Goal: Ask a question

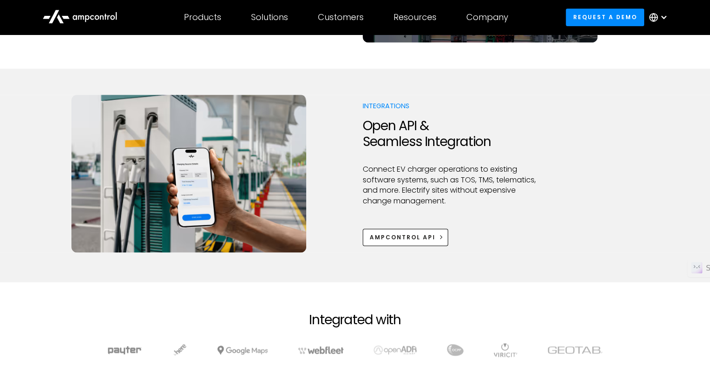
scroll to position [1224, 0]
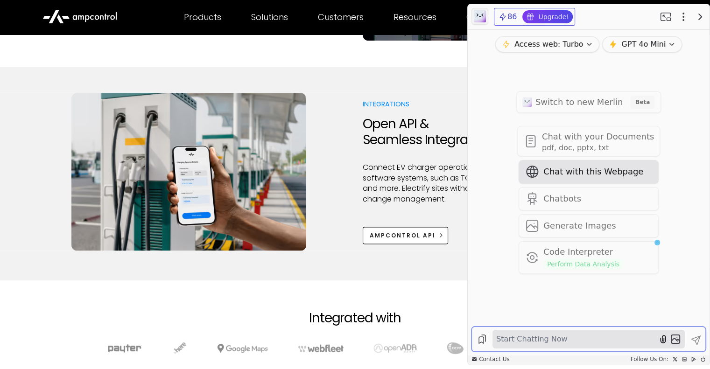
click at [564, 177] on span "Chat with this Webpage" at bounding box center [593, 172] width 100 height 13
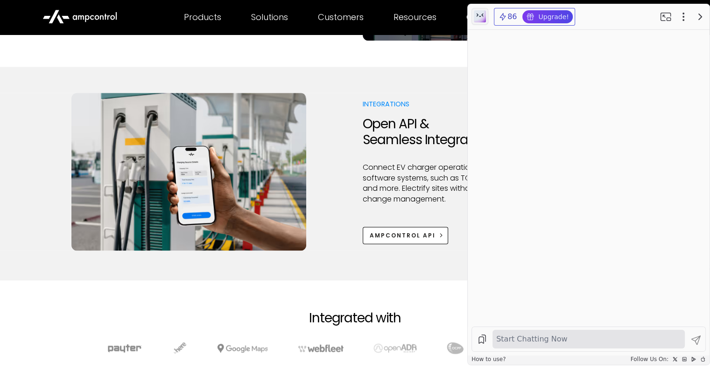
scroll to position [0, 0]
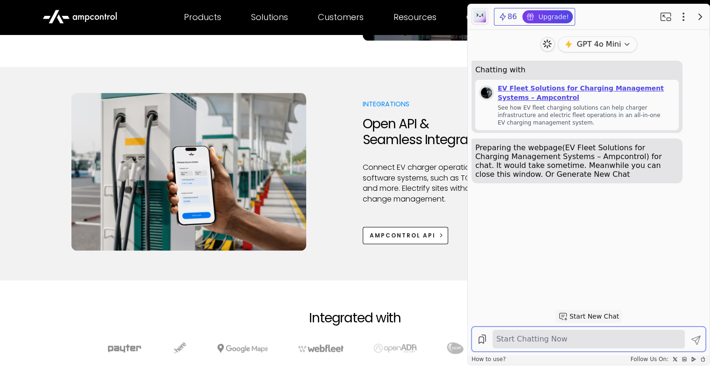
click at [548, 335] on textarea at bounding box center [588, 339] width 189 height 15
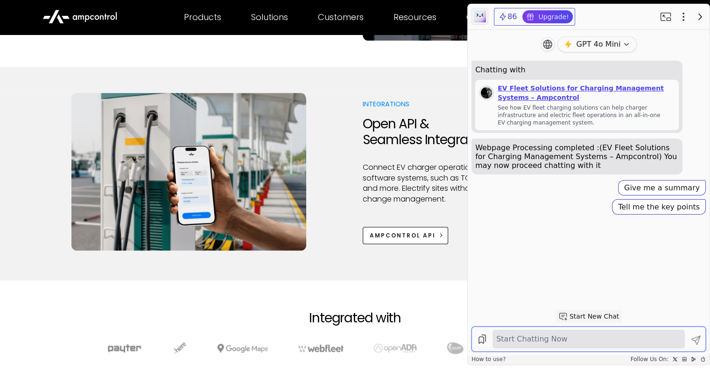
click at [548, 342] on textarea at bounding box center [588, 339] width 189 height 15
type textarea "**********"
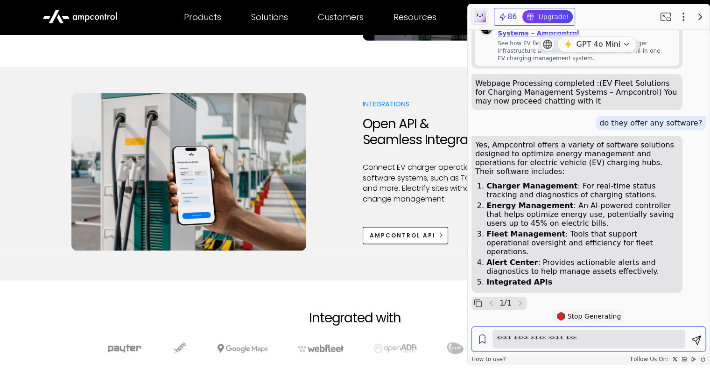
type textarea "**********"
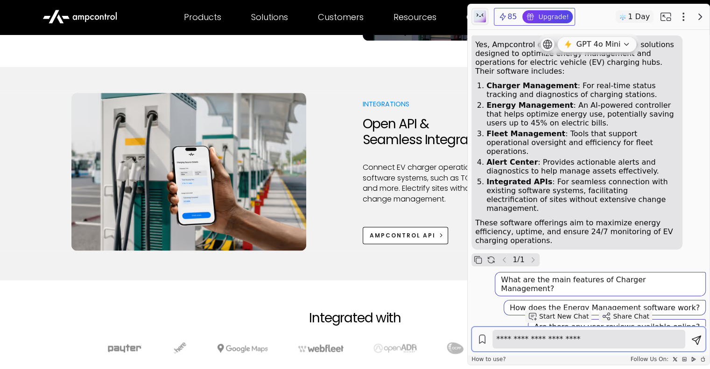
scroll to position [191, 0]
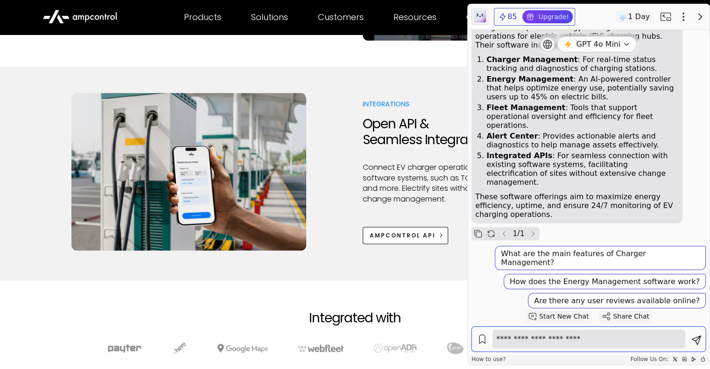
drag, startPoint x: 548, startPoint y: 342, endPoint x: 512, endPoint y: 341, distance: 35.9
click at [512, 341] on textarea "**********" at bounding box center [588, 339] width 189 height 15
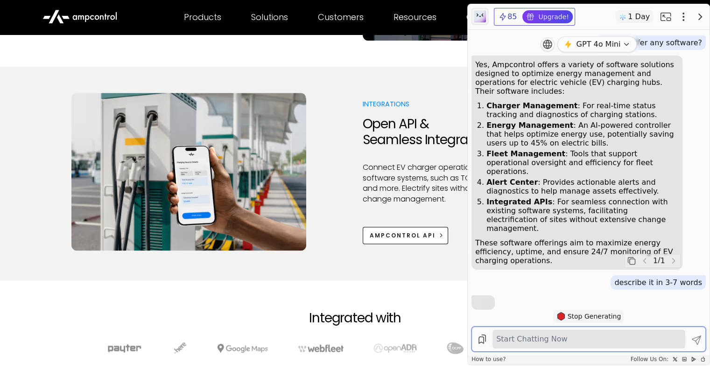
scroll to position [170, 0]
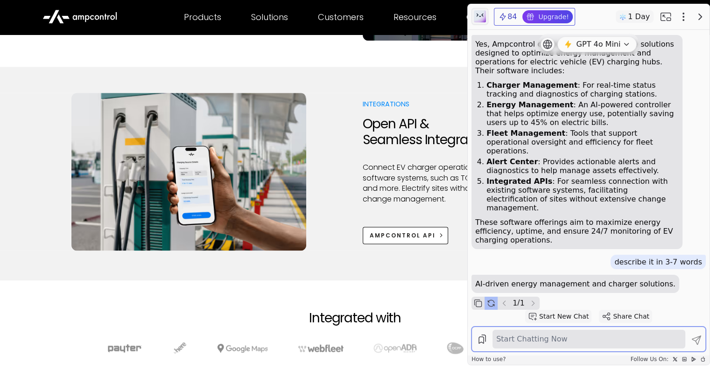
click at [491, 309] on button "button" at bounding box center [490, 303] width 13 height 13
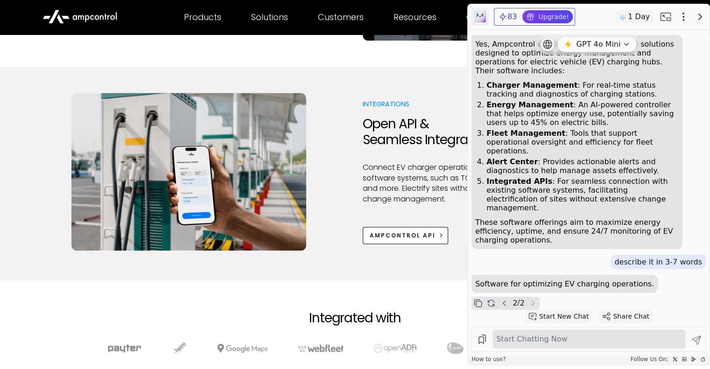
click at [475, 285] on p "Software for optimizing EV charging operations." at bounding box center [564, 284] width 179 height 9
click at [494, 300] on icon "button" at bounding box center [490, 303] width 9 height 9
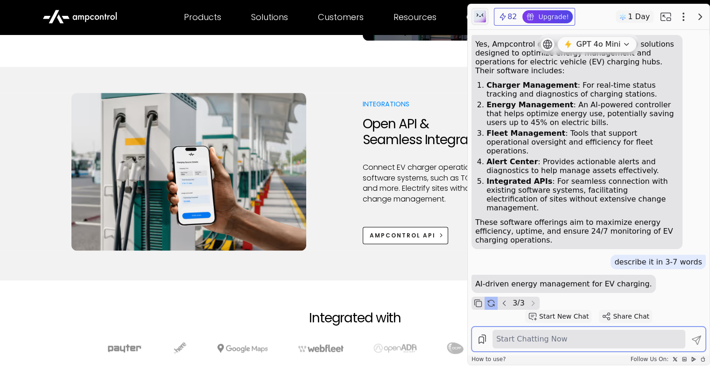
click at [495, 304] on button "button" at bounding box center [490, 303] width 13 height 13
click at [500, 306] on icon "button" at bounding box center [503, 303] width 9 height 9
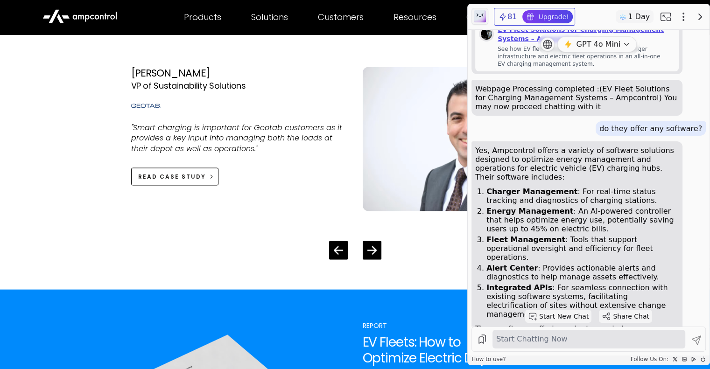
scroll to position [1841, 0]
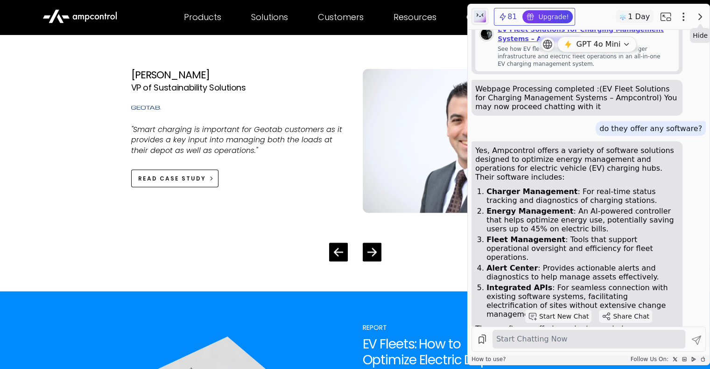
click at [698, 15] on icon "button" at bounding box center [699, 16] width 11 height 11
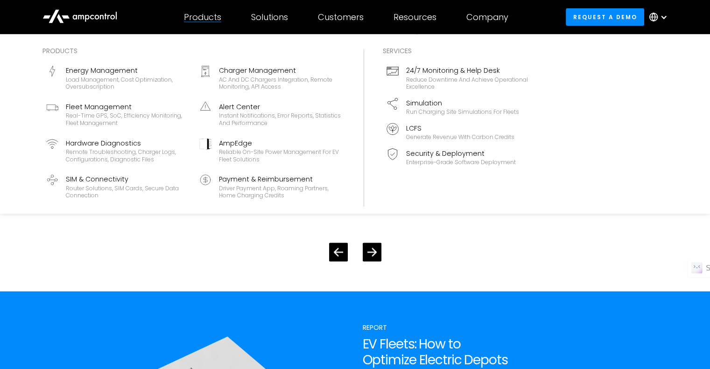
click at [215, 13] on div "Products" at bounding box center [202, 17] width 37 height 10
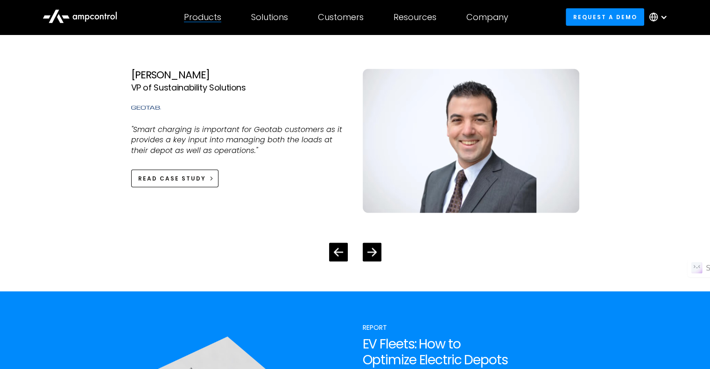
click at [211, 19] on div "Products" at bounding box center [202, 17] width 37 height 10
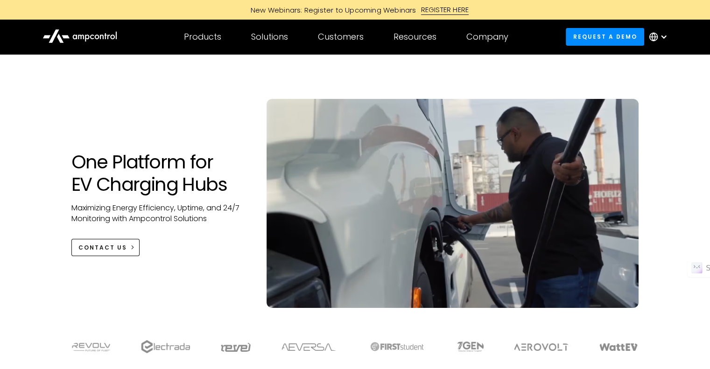
scroll to position [49, 0]
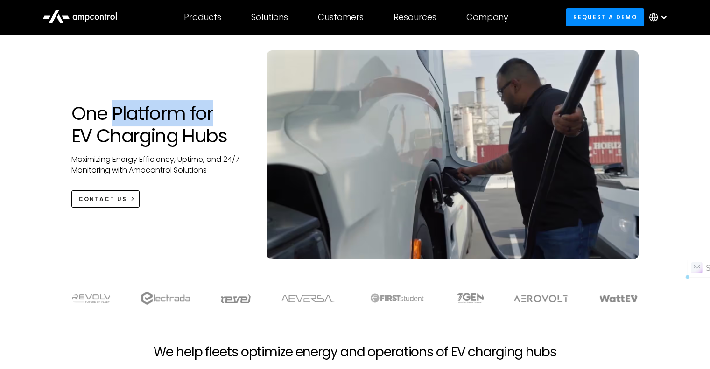
drag, startPoint x: 112, startPoint y: 115, endPoint x: 237, endPoint y: 124, distance: 125.4
click at [237, 124] on h1 "One Platform for EV Charging Hubs" at bounding box center [159, 124] width 177 height 45
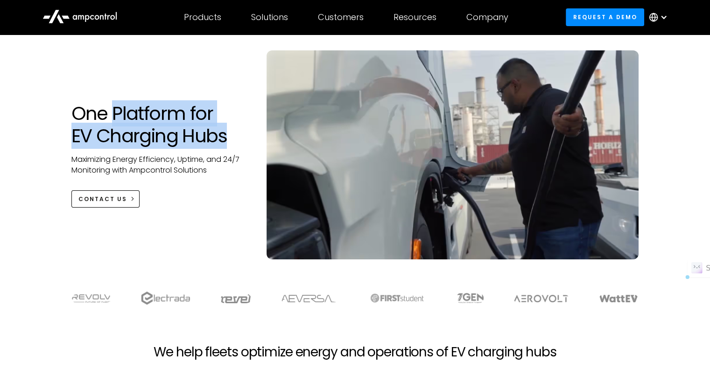
drag, startPoint x: 233, startPoint y: 136, endPoint x: 114, endPoint y: 107, distance: 122.9
click at [114, 107] on h1 "One Platform for EV Charging Hubs" at bounding box center [159, 124] width 177 height 45
copy h1 "Platform for EV Charging Hubs"
